Goal: Information Seeking & Learning: Learn about a topic

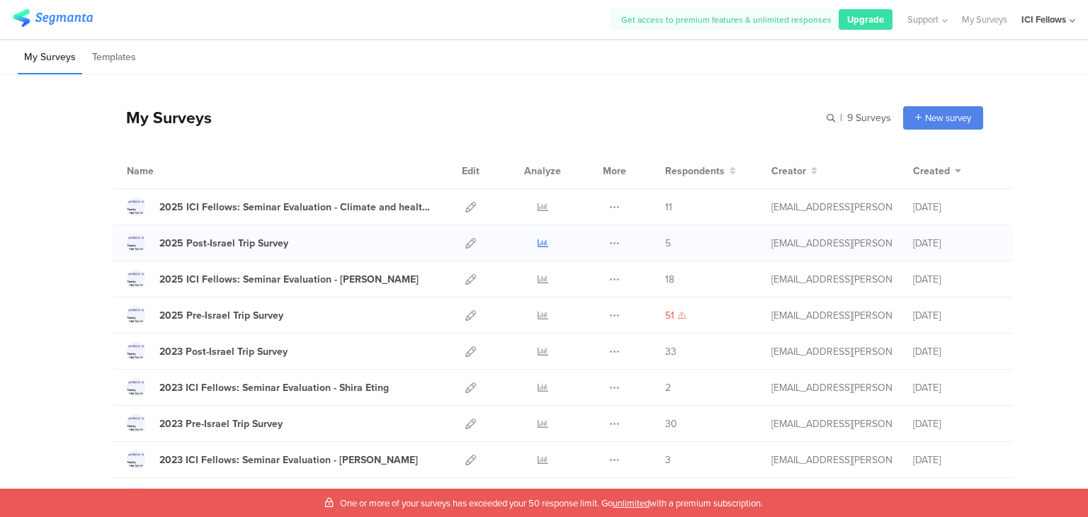
click at [540, 244] on icon at bounding box center [543, 243] width 11 height 11
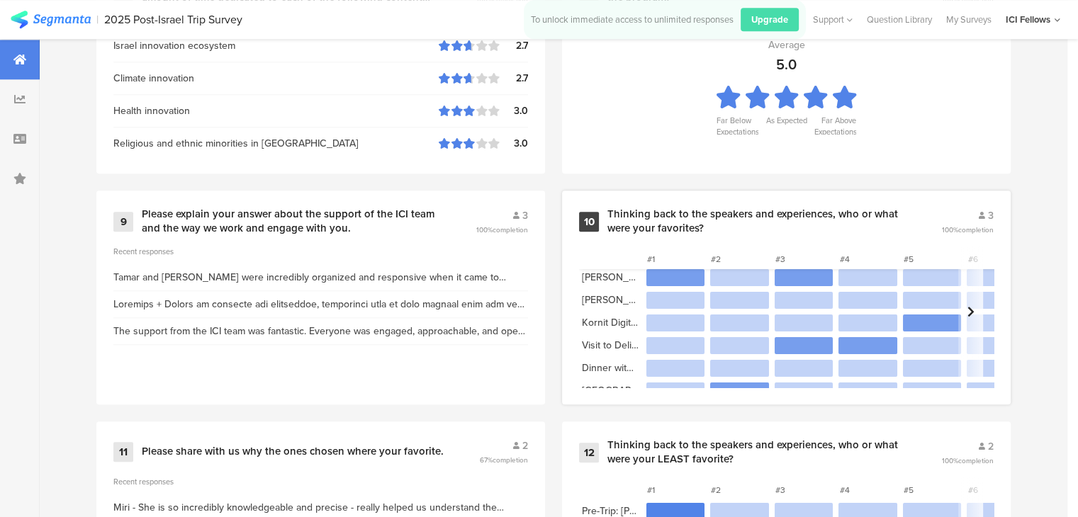
scroll to position [218, 0]
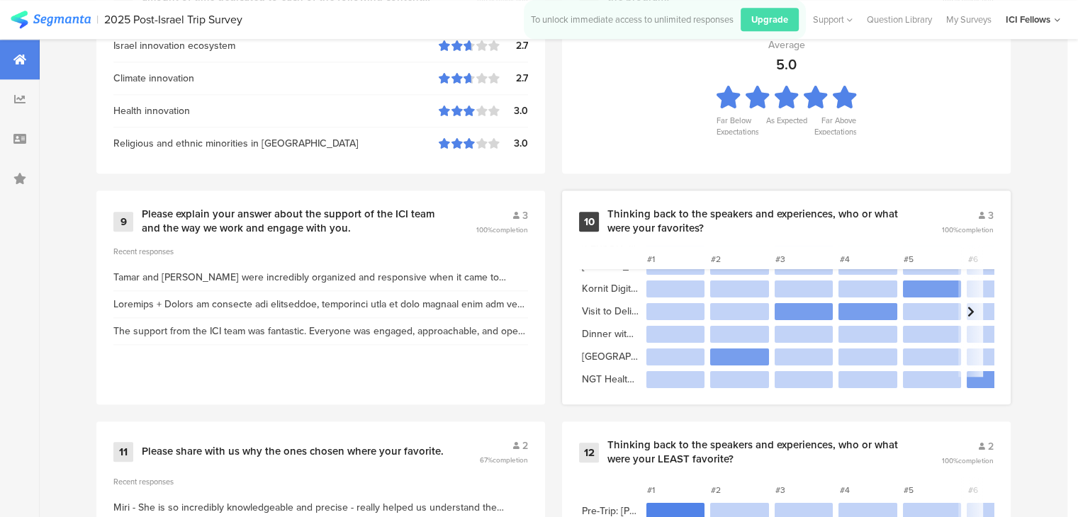
click at [974, 312] on icon at bounding box center [970, 311] width 7 height 11
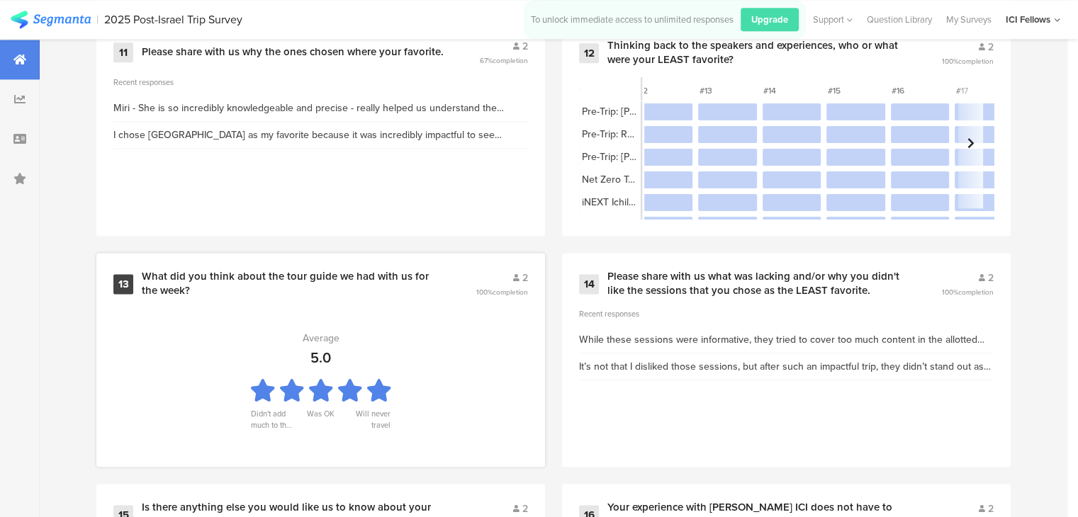
scroll to position [1842, 0]
